Goal: Information Seeking & Learning: Learn about a topic

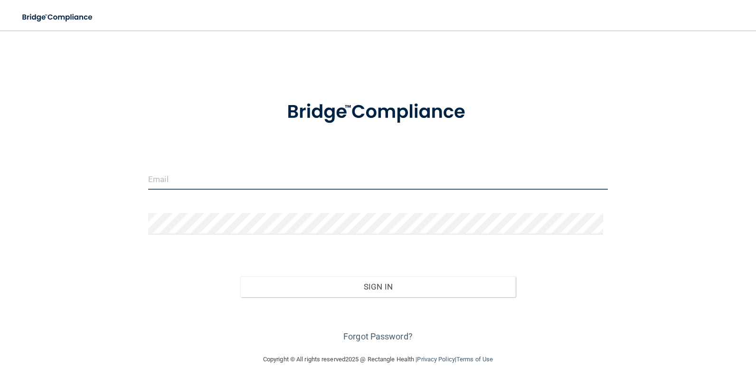
click at [210, 181] on input "email" at bounding box center [378, 178] width 460 height 21
click at [155, 179] on input "[EMAIL_ADDRESS][DOMAIN_NAME]" at bounding box center [378, 178] width 460 height 21
type input "[EMAIL_ADDRESS][DOMAIN_NAME]"
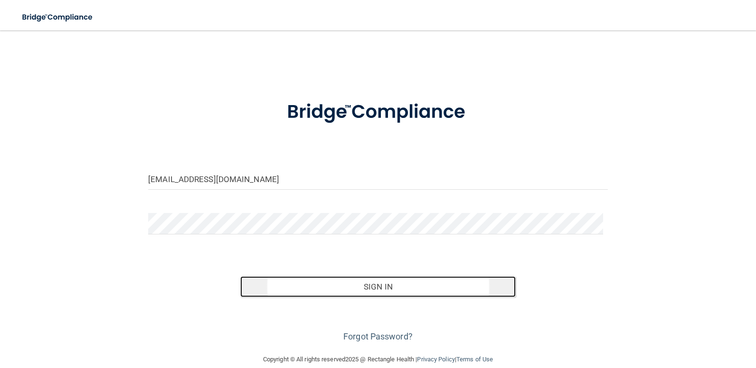
click at [320, 289] on button "Sign In" at bounding box center [378, 286] width 276 height 21
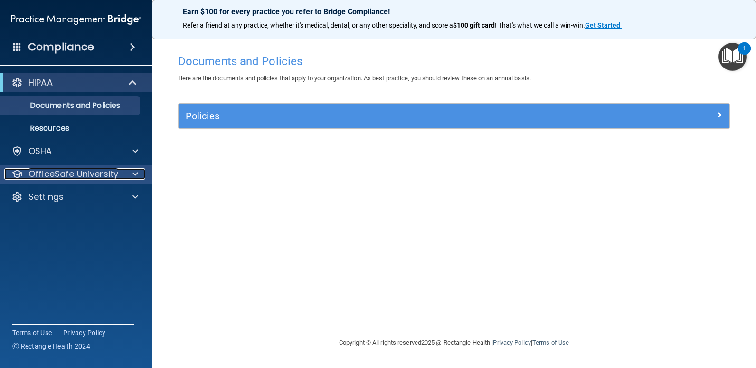
click at [43, 177] on p "OfficeSafe University" at bounding box center [73, 173] width 90 height 11
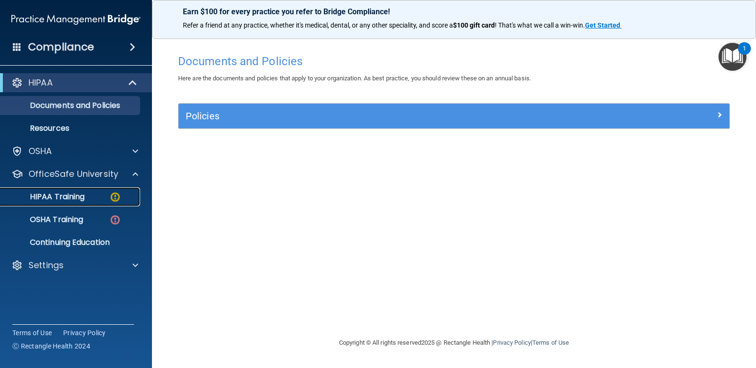
click at [43, 198] on p "HIPAA Training" at bounding box center [45, 196] width 78 height 9
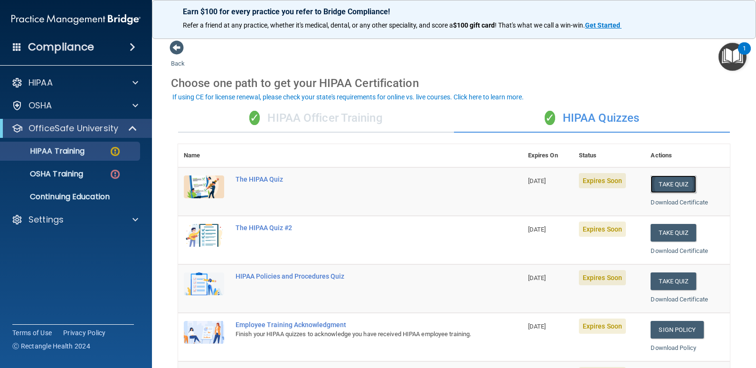
click at [659, 185] on button "Take Quiz" at bounding box center [674, 184] width 46 height 18
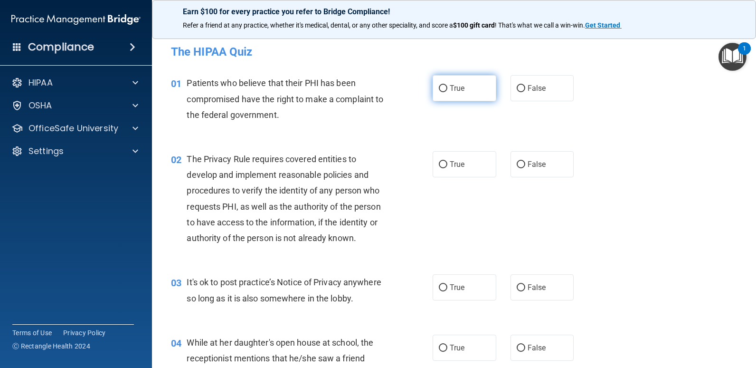
click at [440, 86] on input "True" at bounding box center [443, 88] width 9 height 7
radio input "true"
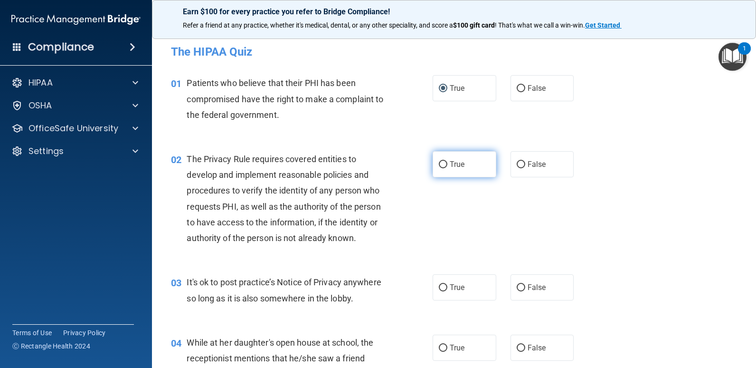
click at [439, 165] on input "True" at bounding box center [443, 164] width 9 height 7
radio input "true"
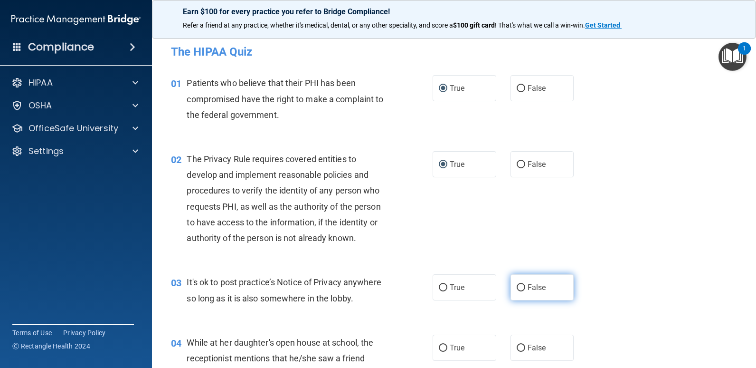
click at [518, 288] on input "False" at bounding box center [521, 287] width 9 height 7
radio input "true"
click at [517, 350] on input "False" at bounding box center [521, 347] width 9 height 7
radio input "true"
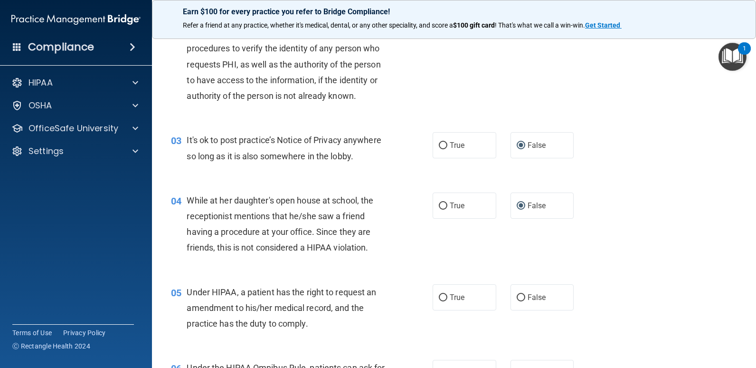
scroll to position [142, 0]
click at [517, 297] on input "False" at bounding box center [521, 296] width 9 height 7
radio input "true"
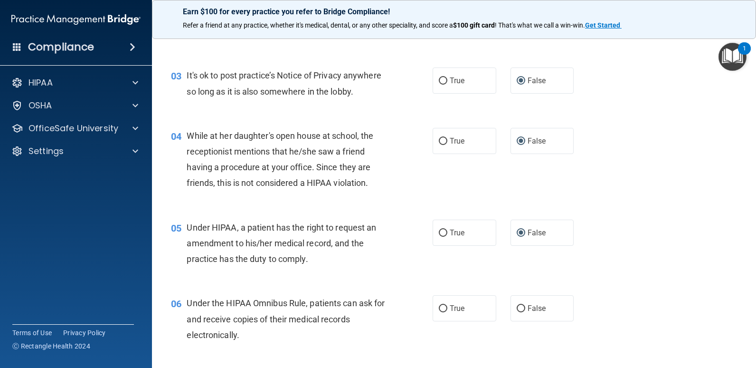
scroll to position [285, 0]
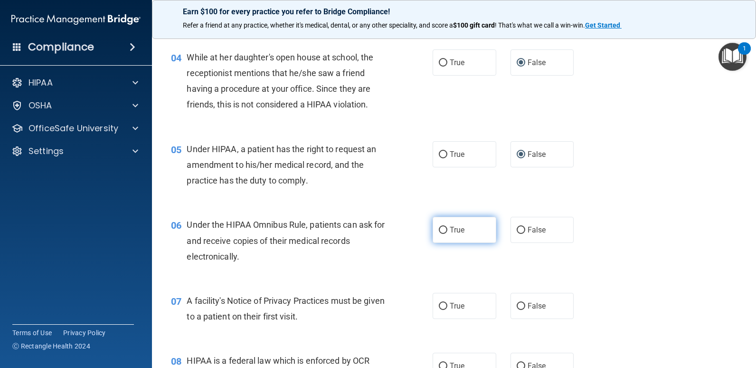
click at [439, 227] on input "True" at bounding box center [443, 230] width 9 height 7
radio input "true"
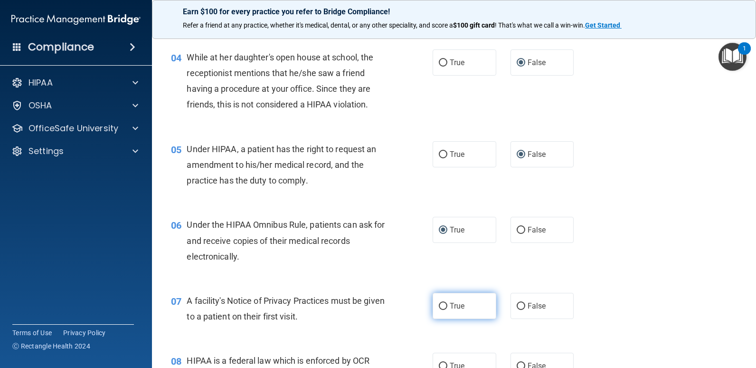
click at [441, 306] on input "True" at bounding box center [443, 306] width 9 height 7
radio input "true"
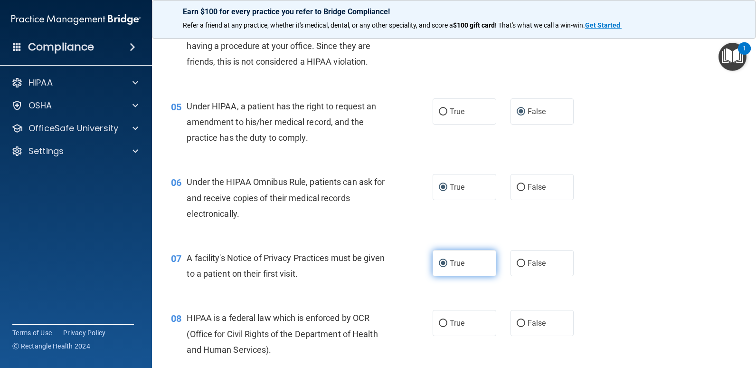
scroll to position [380, 0]
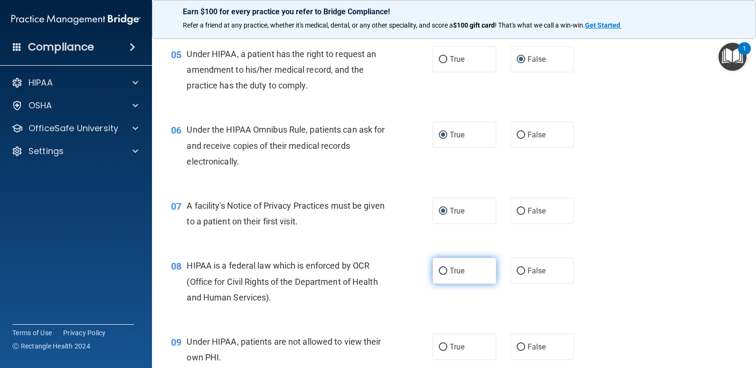
click at [439, 267] on input "True" at bounding box center [443, 270] width 9 height 7
radio input "true"
click at [518, 349] on input "False" at bounding box center [521, 346] width 9 height 7
radio input "true"
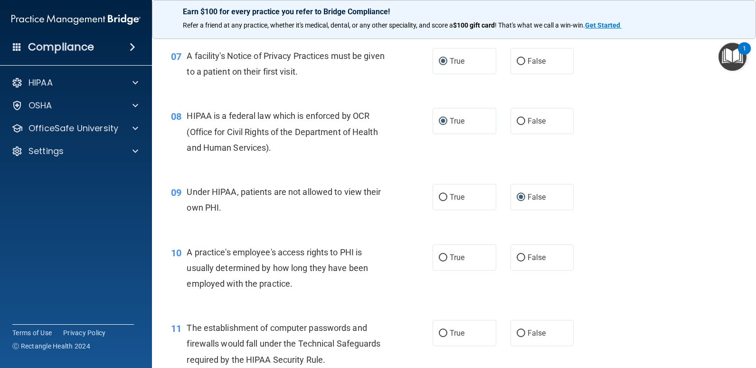
scroll to position [570, 0]
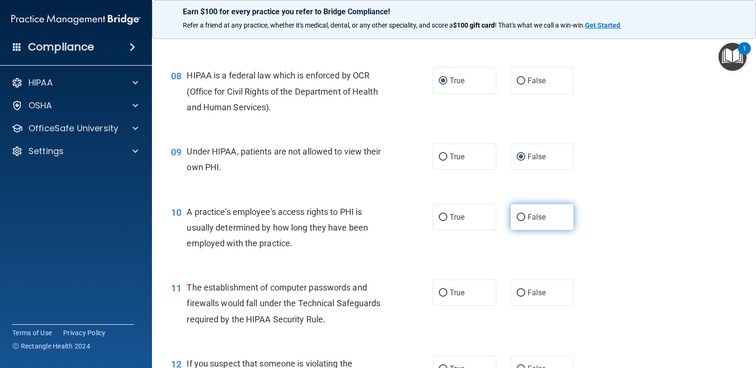
click at [517, 214] on input "False" at bounding box center [521, 217] width 9 height 7
radio input "true"
click at [440, 292] on input "True" at bounding box center [443, 292] width 9 height 7
radio input "true"
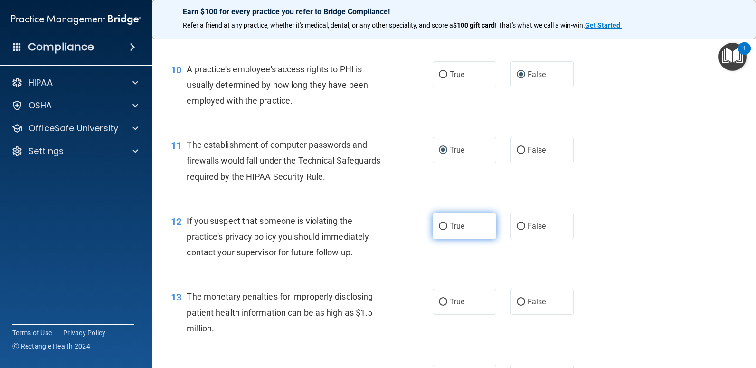
click at [443, 223] on input "True" at bounding box center [443, 226] width 9 height 7
radio input "true"
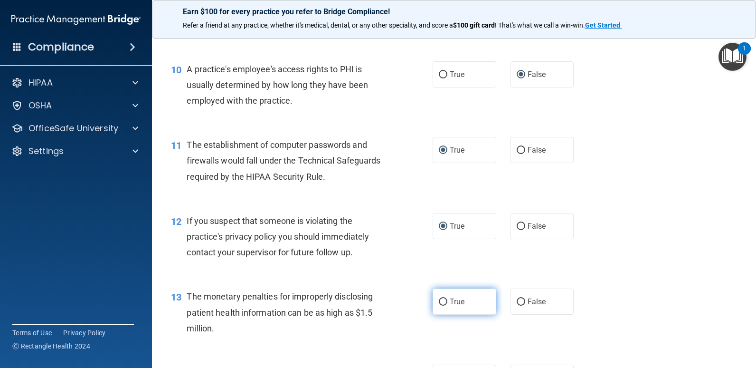
click at [439, 302] on input "True" at bounding box center [443, 301] width 9 height 7
radio input "true"
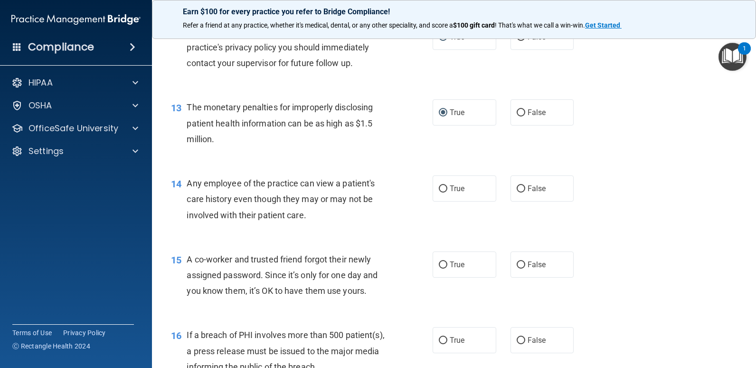
scroll to position [902, 0]
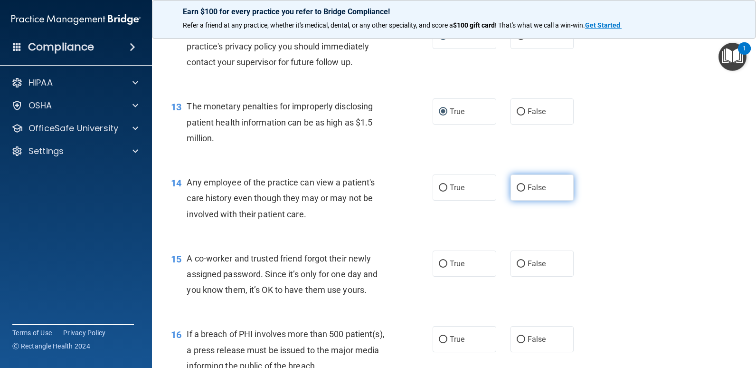
click at [517, 189] on input "False" at bounding box center [521, 187] width 9 height 7
radio input "true"
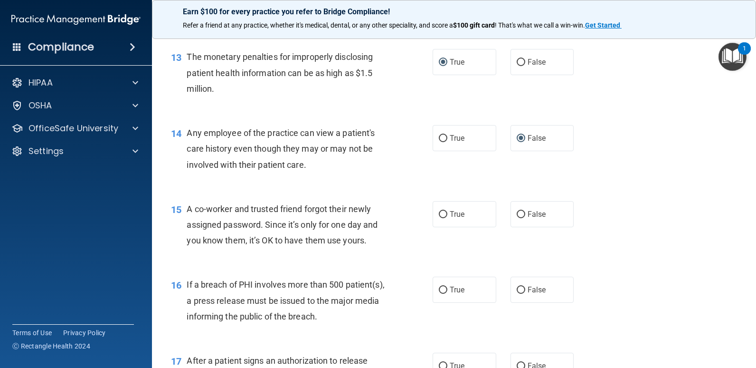
scroll to position [997, 0]
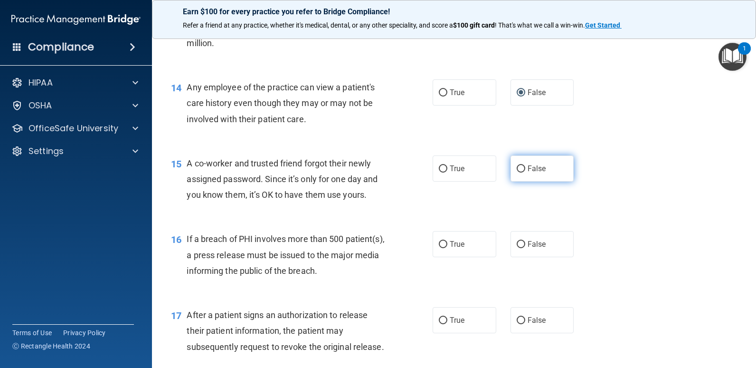
click at [518, 169] on input "False" at bounding box center [521, 168] width 9 height 7
radio input "true"
click at [439, 245] on input "True" at bounding box center [443, 244] width 9 height 7
radio input "true"
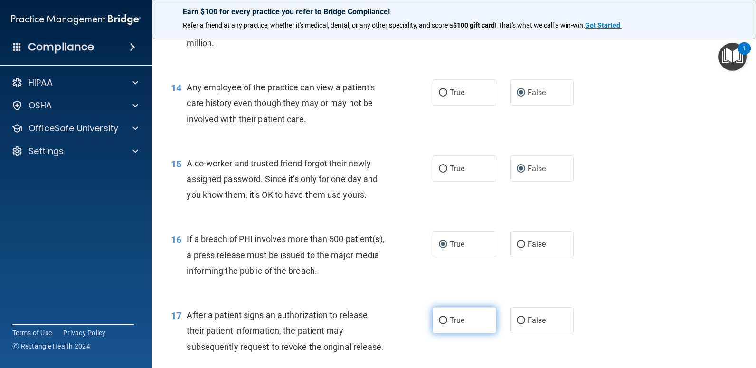
click at [441, 319] on input "True" at bounding box center [443, 320] width 9 height 7
radio input "true"
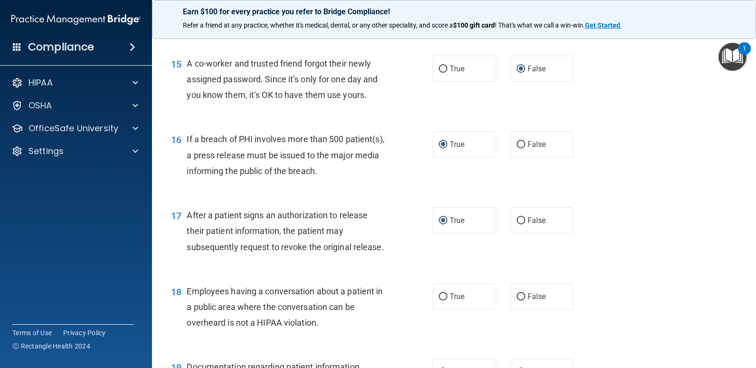
scroll to position [1140, 0]
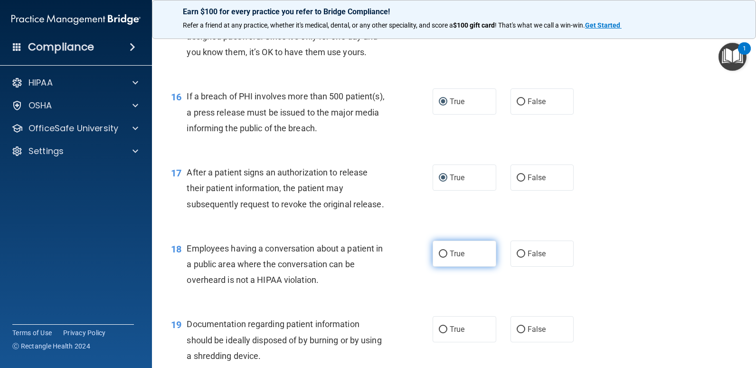
click at [439, 250] on input "True" at bounding box center [443, 253] width 9 height 7
radio input "true"
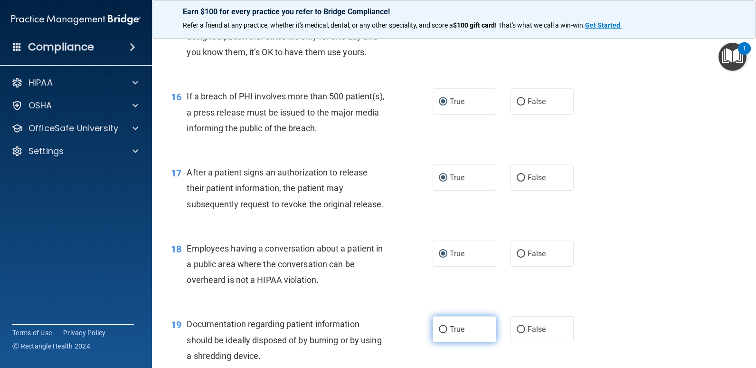
click at [441, 327] on input "True" at bounding box center [443, 329] width 9 height 7
radio input "true"
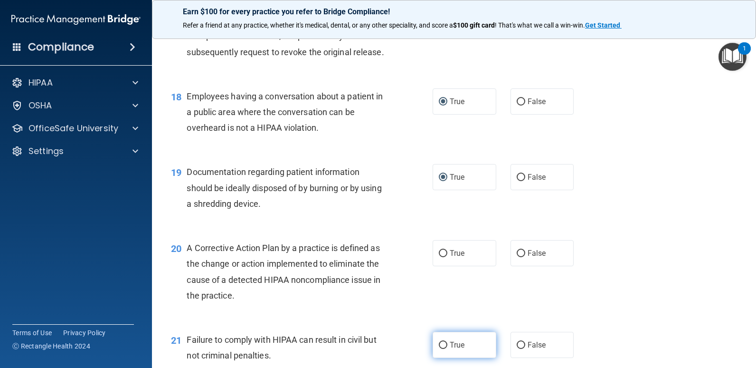
scroll to position [1330, 0]
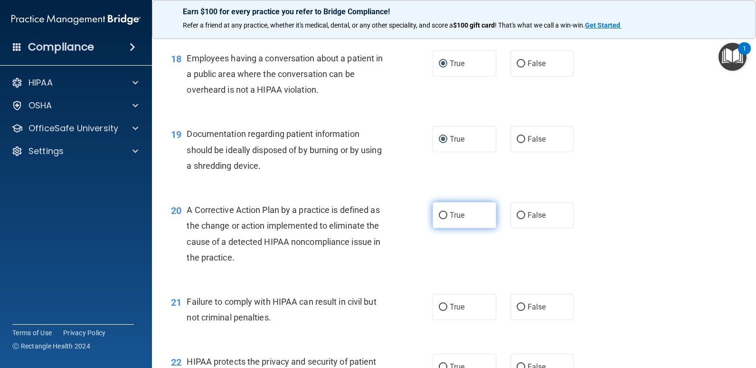
click at [439, 215] on input "True" at bounding box center [443, 215] width 9 height 7
radio input "true"
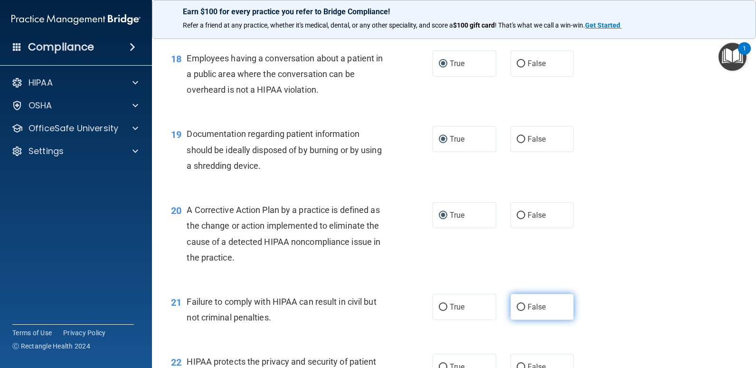
click at [517, 306] on input "False" at bounding box center [521, 306] width 9 height 7
radio input "true"
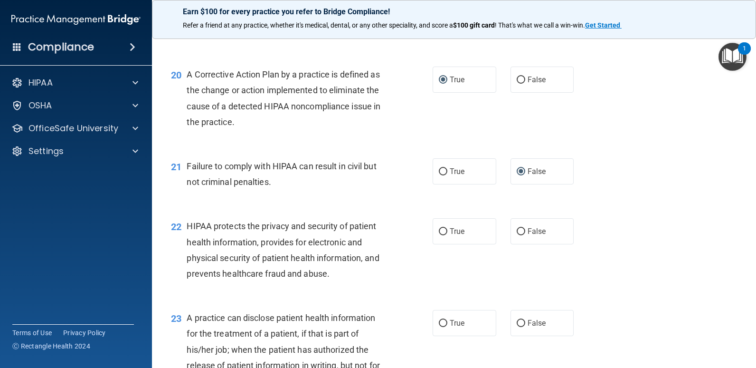
scroll to position [1472, 0]
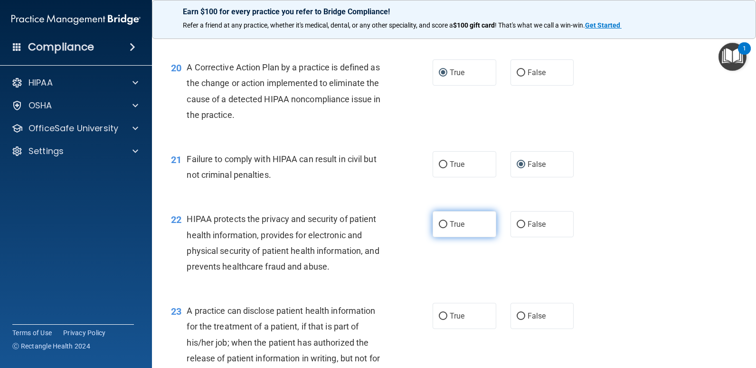
click at [439, 224] on input "True" at bounding box center [443, 224] width 9 height 7
radio input "true"
click at [512, 312] on label "False" at bounding box center [543, 316] width 64 height 26
click at [517, 312] on input "False" at bounding box center [521, 315] width 9 height 7
radio input "true"
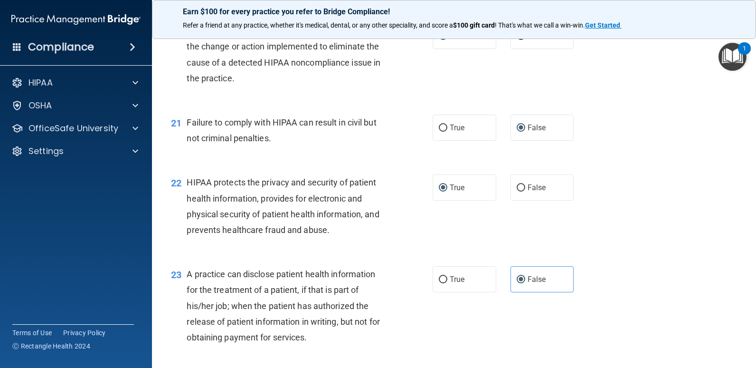
scroll to position [1615, 0]
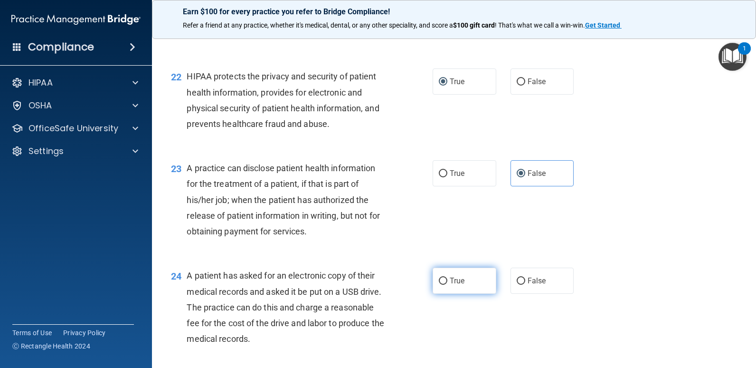
click at [439, 280] on input "True" at bounding box center [443, 280] width 9 height 7
radio input "true"
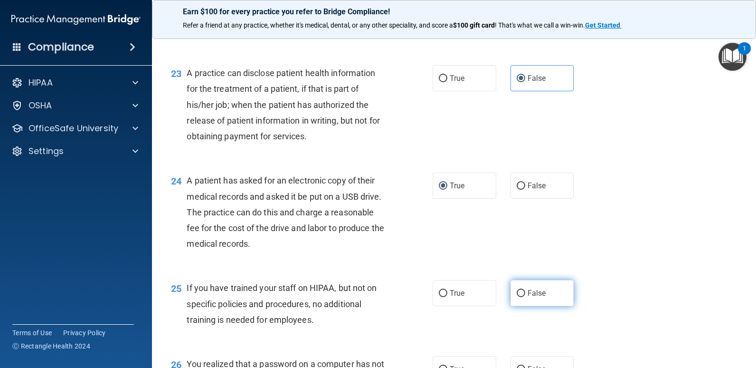
click at [517, 291] on input "False" at bounding box center [521, 293] width 9 height 7
radio input "true"
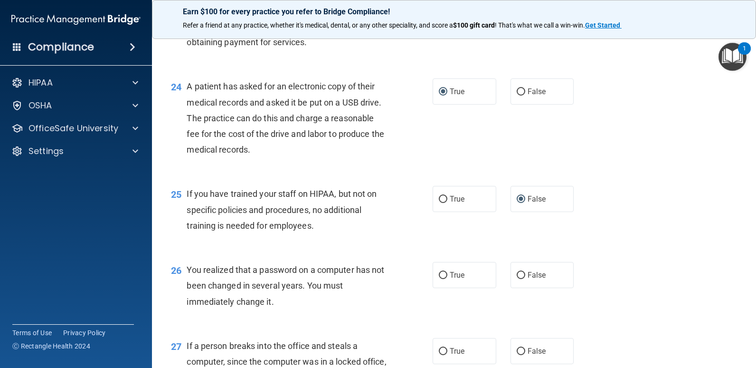
scroll to position [1805, 0]
click at [440, 272] on input "True" at bounding box center [443, 274] width 9 height 7
radio input "true"
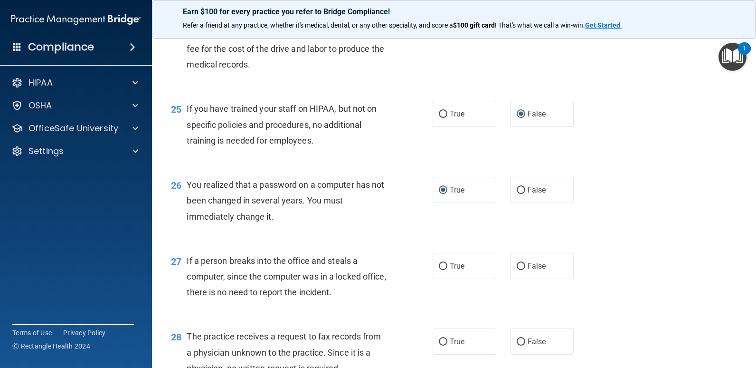
scroll to position [1900, 0]
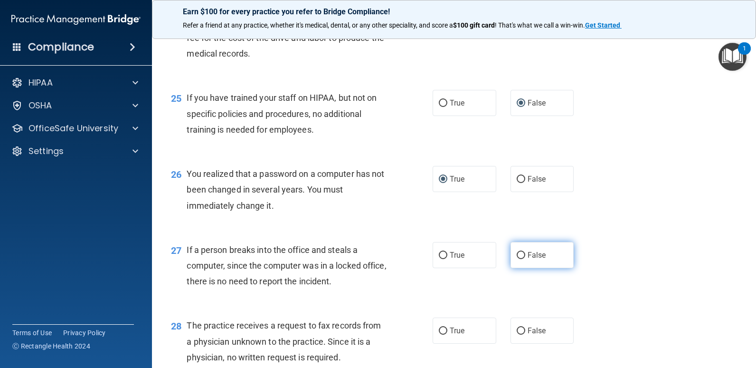
click at [517, 255] on input "False" at bounding box center [521, 255] width 9 height 7
radio input "true"
click at [517, 330] on input "False" at bounding box center [521, 330] width 9 height 7
radio input "true"
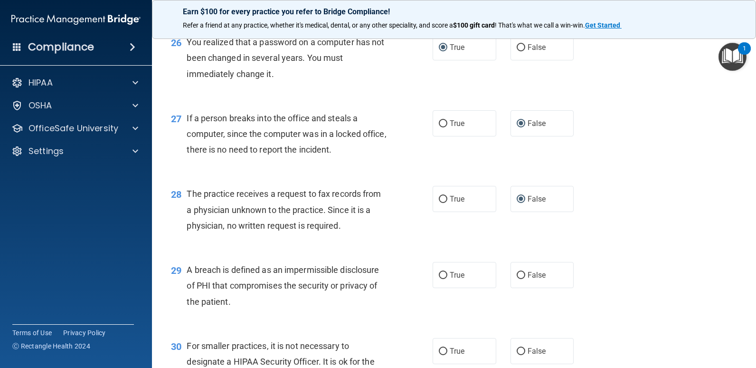
scroll to position [2042, 0]
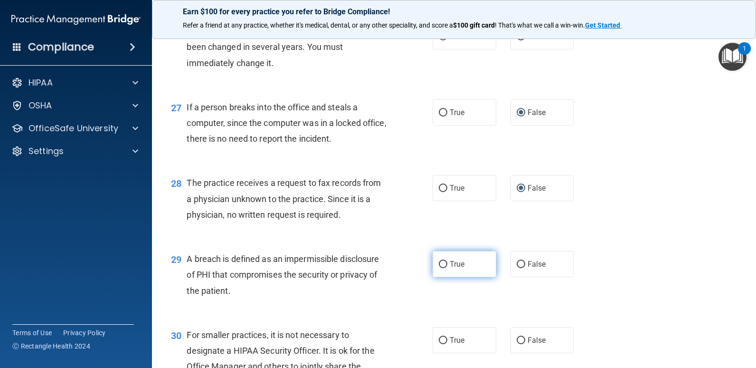
click at [441, 264] on input "True" at bounding box center [443, 264] width 9 height 7
radio input "true"
click at [517, 337] on input "False" at bounding box center [521, 340] width 9 height 7
radio input "true"
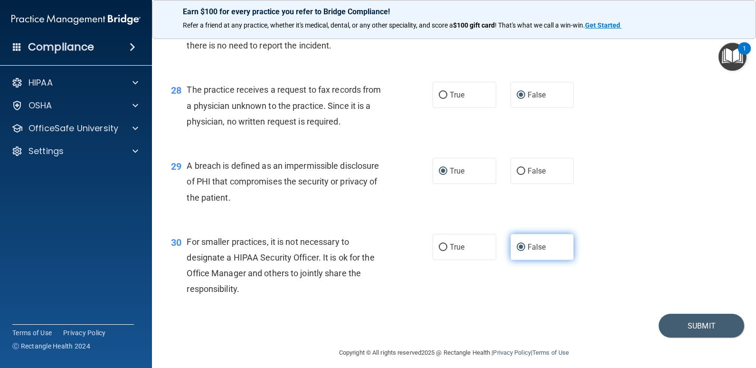
scroll to position [2143, 0]
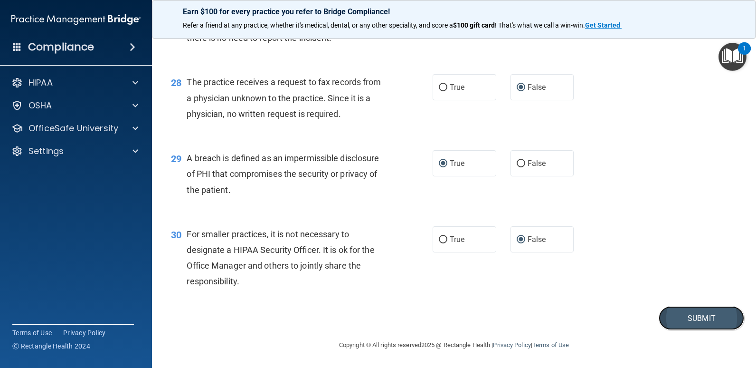
click at [694, 321] on button "Submit" at bounding box center [701, 318] width 85 height 24
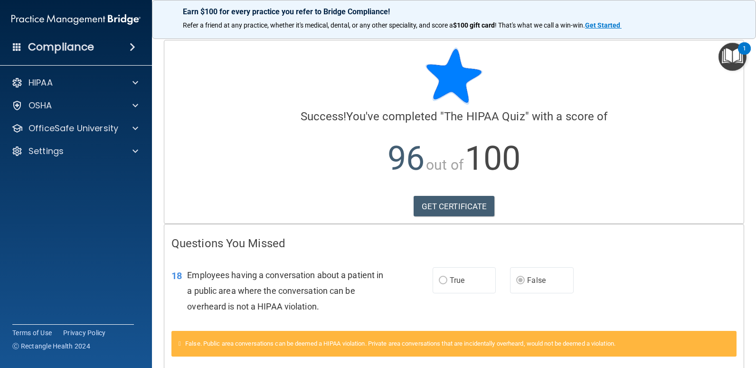
scroll to position [45, 0]
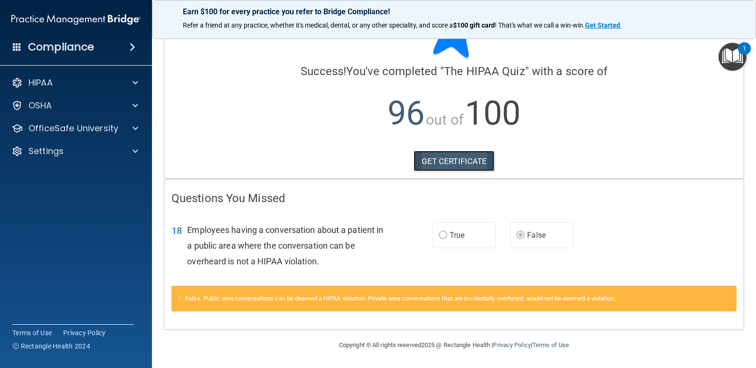
click at [453, 155] on link "GET CERTIFICATE" at bounding box center [454, 161] width 81 height 21
